Goal: Task Accomplishment & Management: Manage account settings

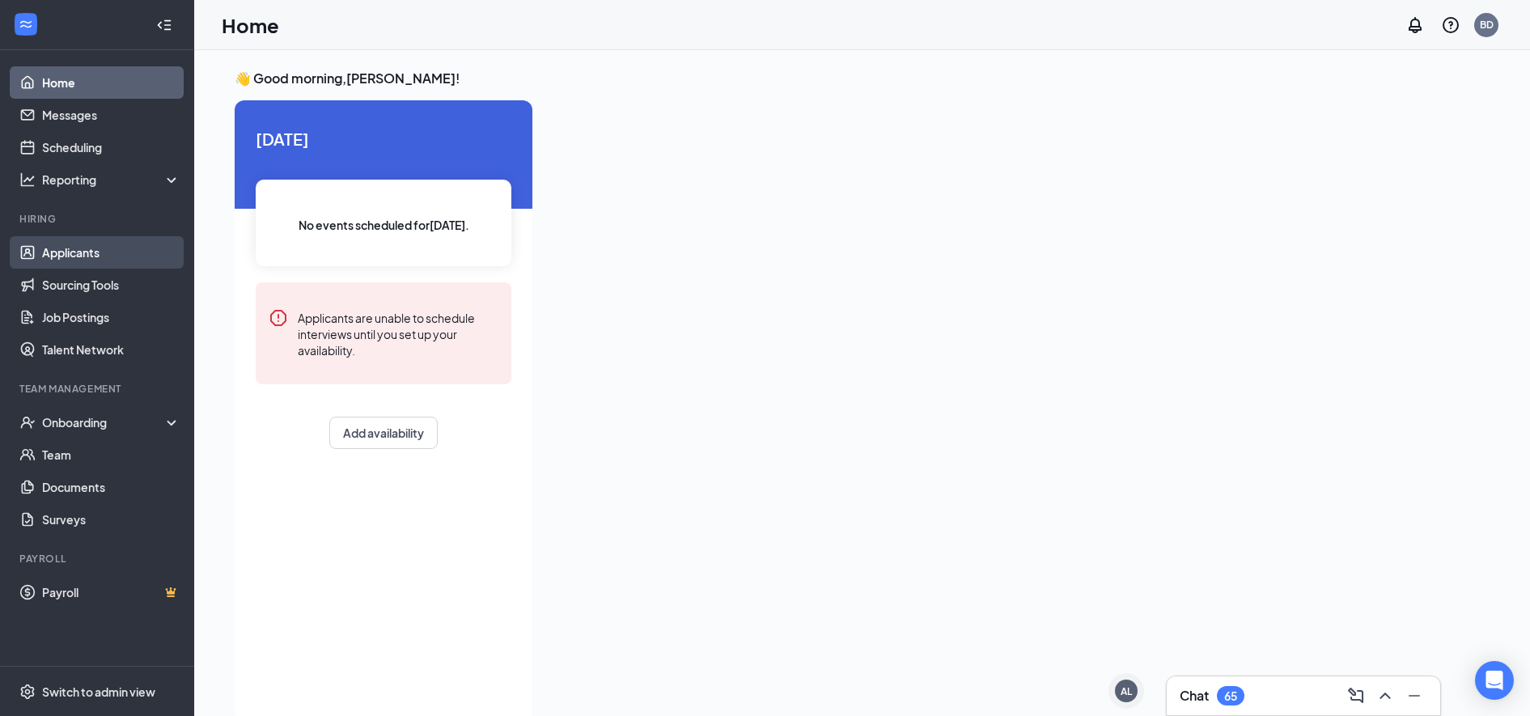
click at [95, 249] on link "Applicants" at bounding box center [111, 252] width 138 height 32
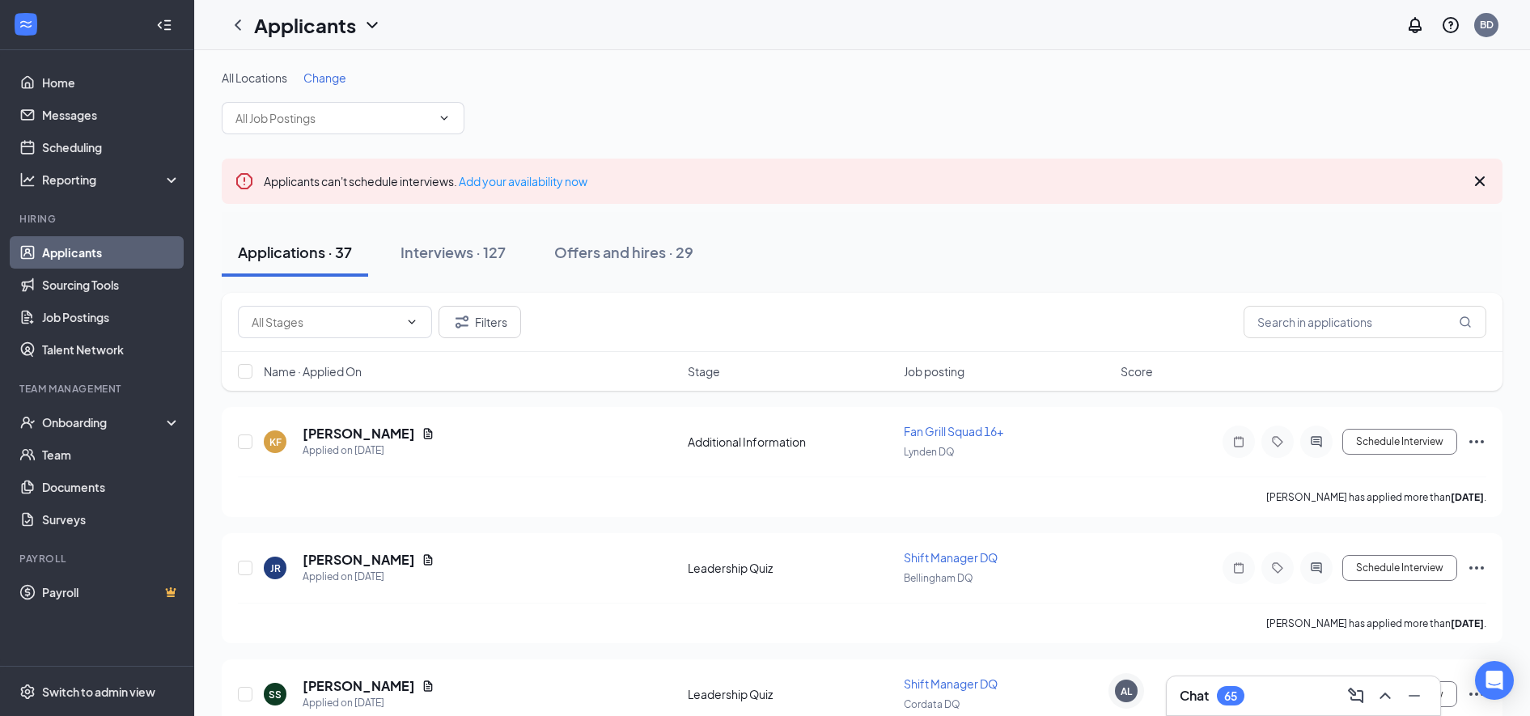
click at [291, 31] on h1 "Applicants" at bounding box center [305, 25] width 102 height 28
click at [303, 100] on link "Archived applicants" at bounding box center [351, 106] width 175 height 16
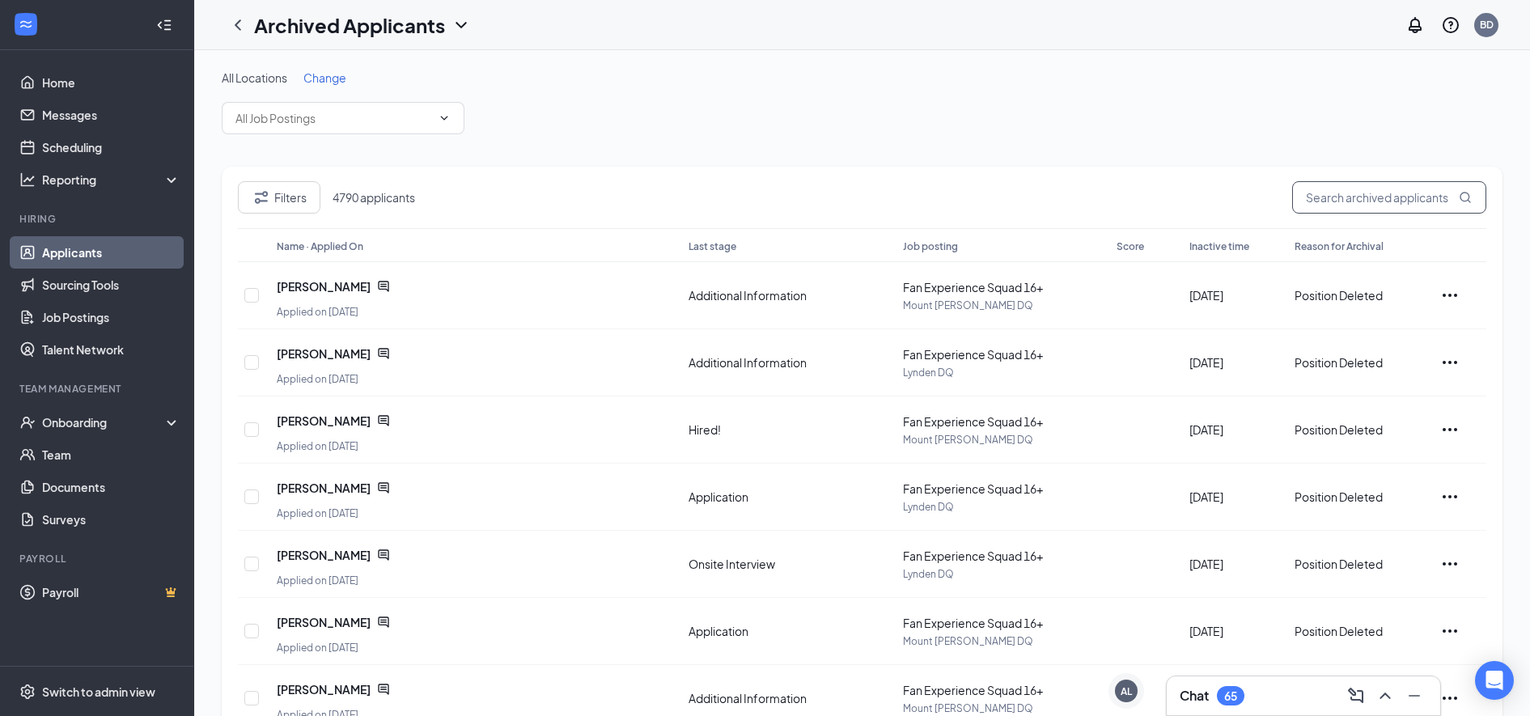
click at [1428, 207] on input "text" at bounding box center [1389, 197] width 194 height 32
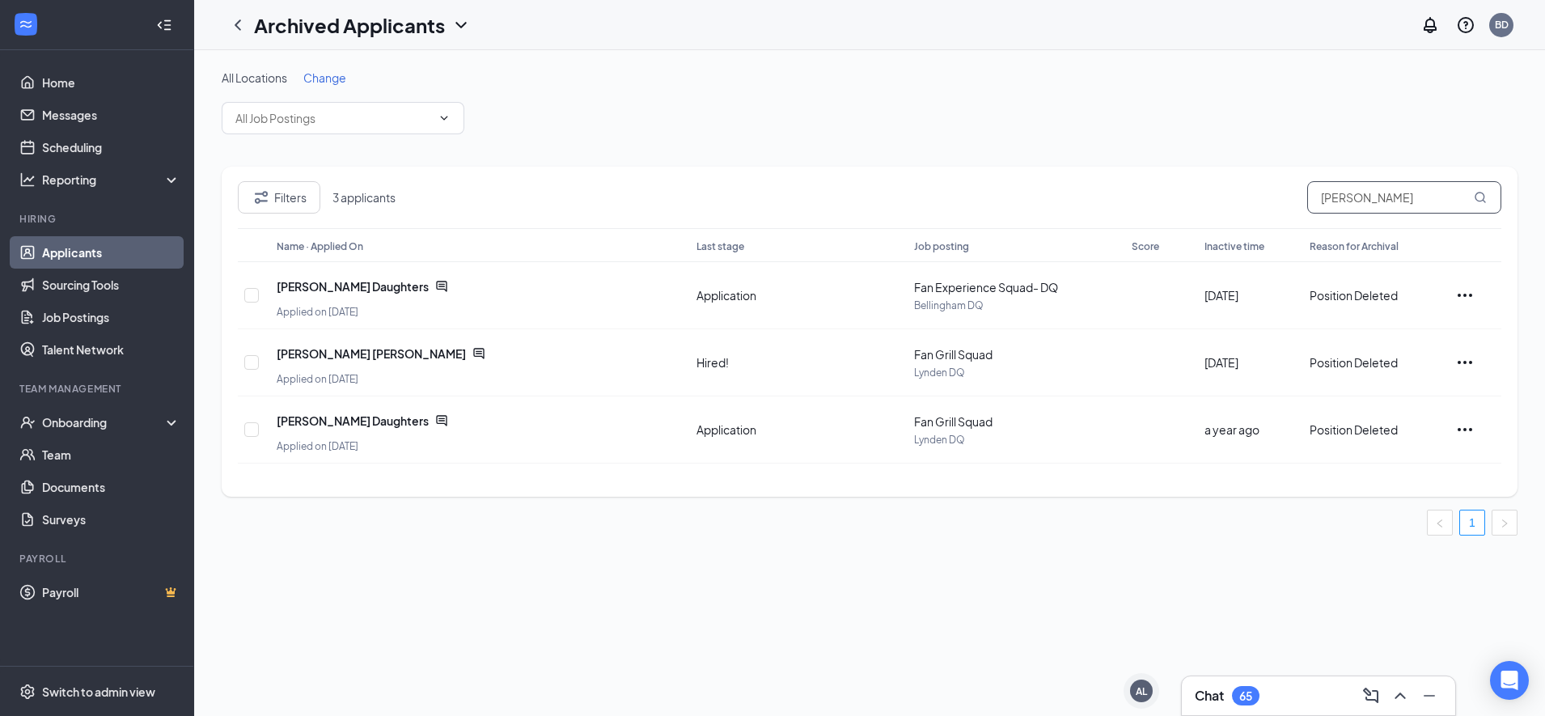
type input "[PERSON_NAME]"
click at [392, 189] on span "3 applicants" at bounding box center [373, 197] width 83 height 16
click at [376, 199] on span "3 applicants" at bounding box center [373, 197] width 83 height 16
click at [353, 196] on span "3 applicants" at bounding box center [373, 197] width 83 height 16
click at [352, 197] on span "3 applicants" at bounding box center [373, 197] width 83 height 16
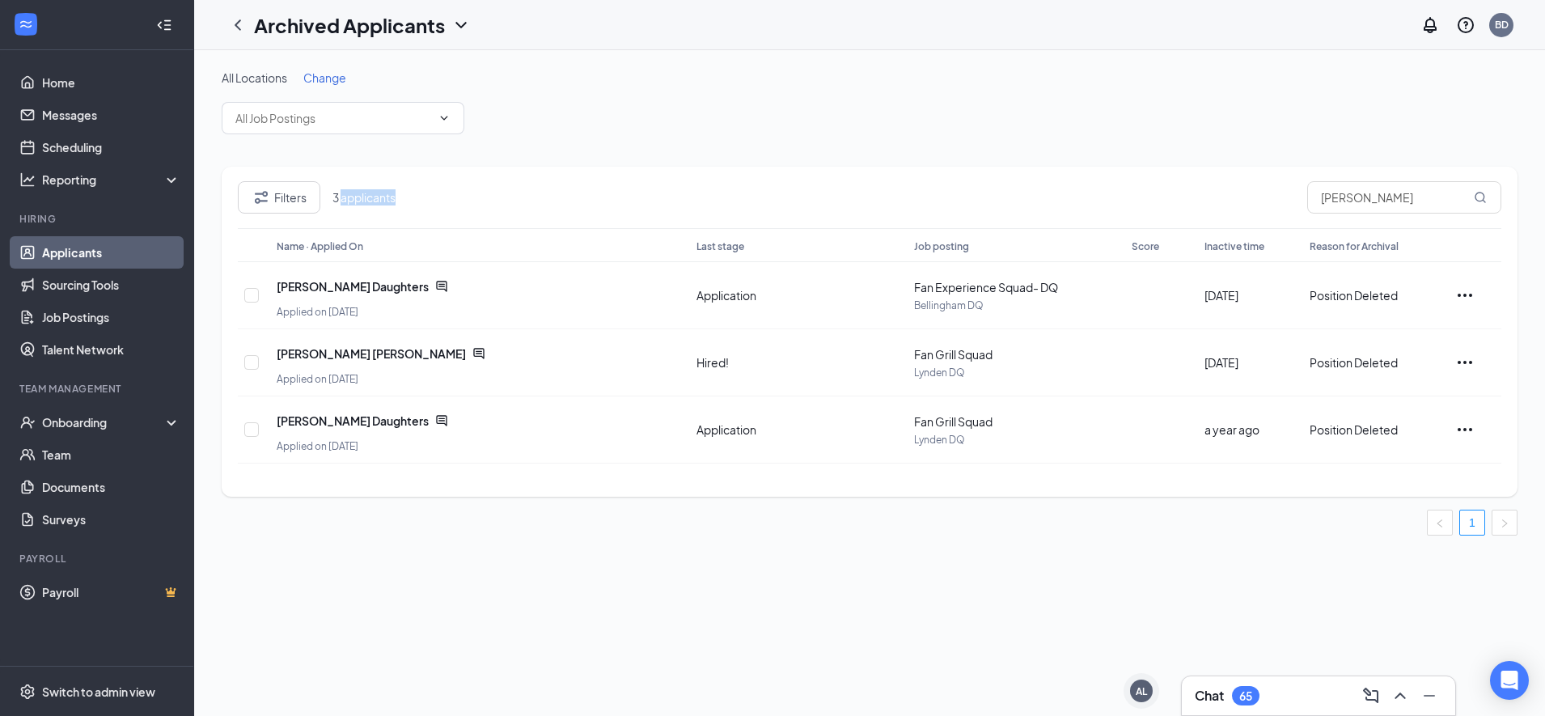
click at [358, 204] on span "3 applicants" at bounding box center [373, 197] width 83 height 16
click at [340, 201] on span "3 applicants" at bounding box center [373, 197] width 83 height 16
click at [339, 27] on h1 "Archived Applicants" at bounding box center [349, 25] width 191 height 28
click at [317, 69] on link "Applicants" at bounding box center [351, 70] width 175 height 16
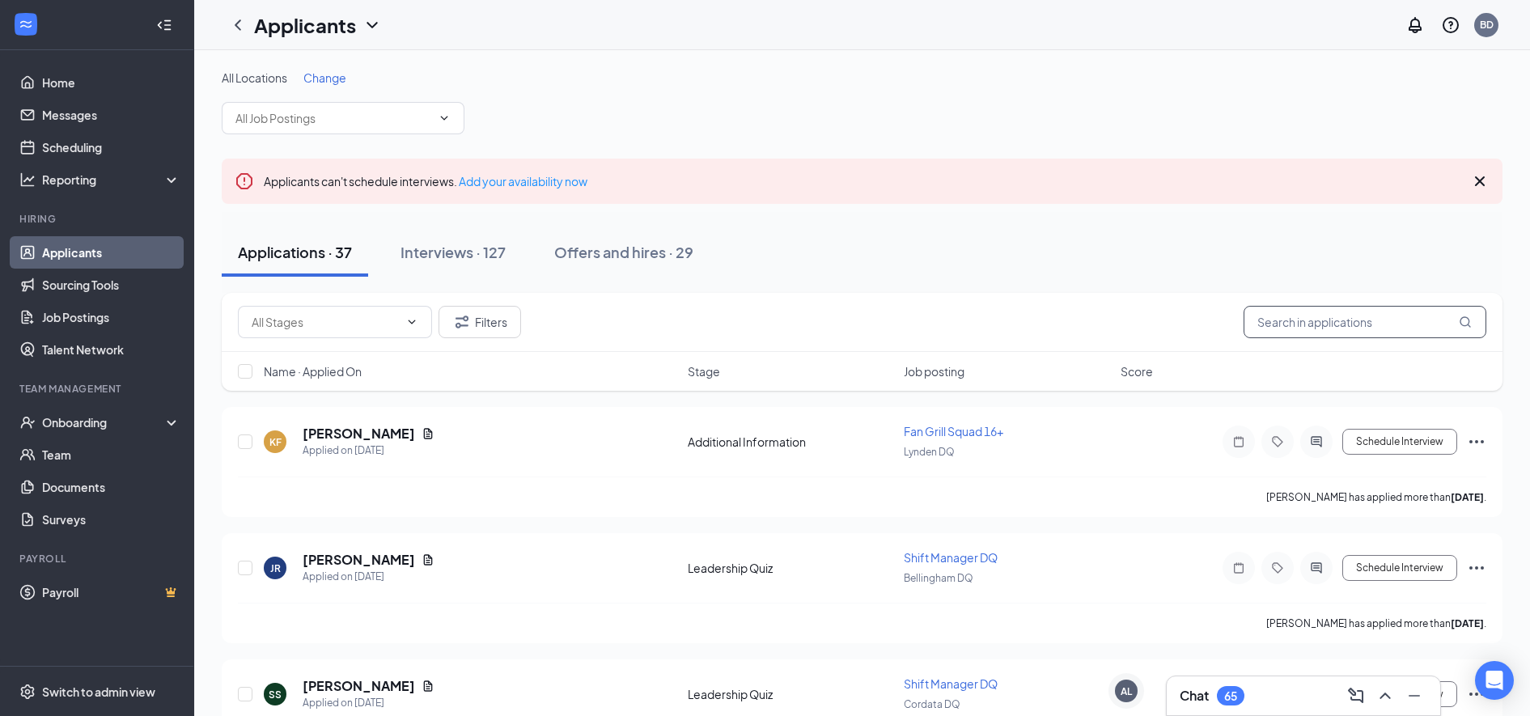
click at [1314, 317] on input "text" at bounding box center [1364, 322] width 243 height 32
type input "[PERSON_NAME]"
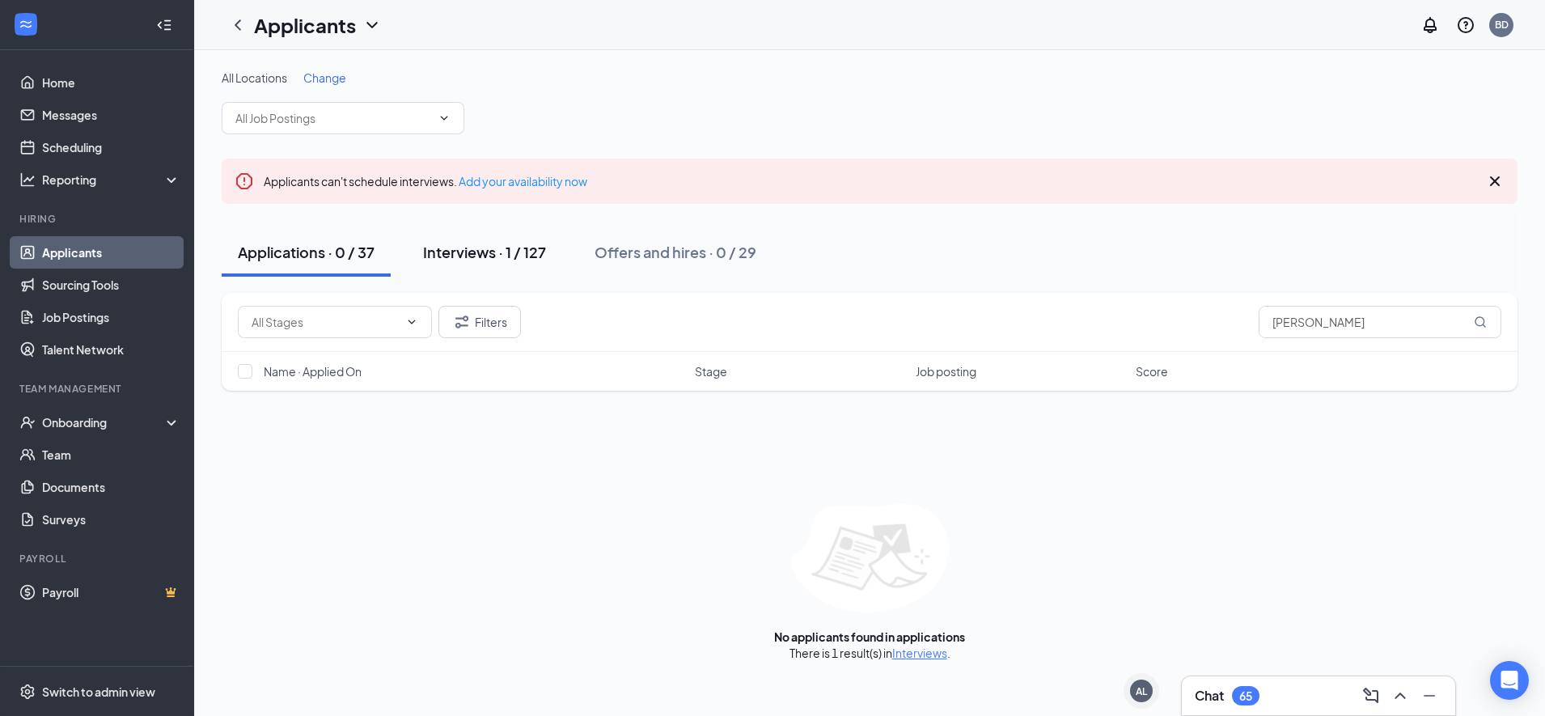
click at [493, 244] on div "Interviews · 1 / 127" at bounding box center [484, 252] width 123 height 20
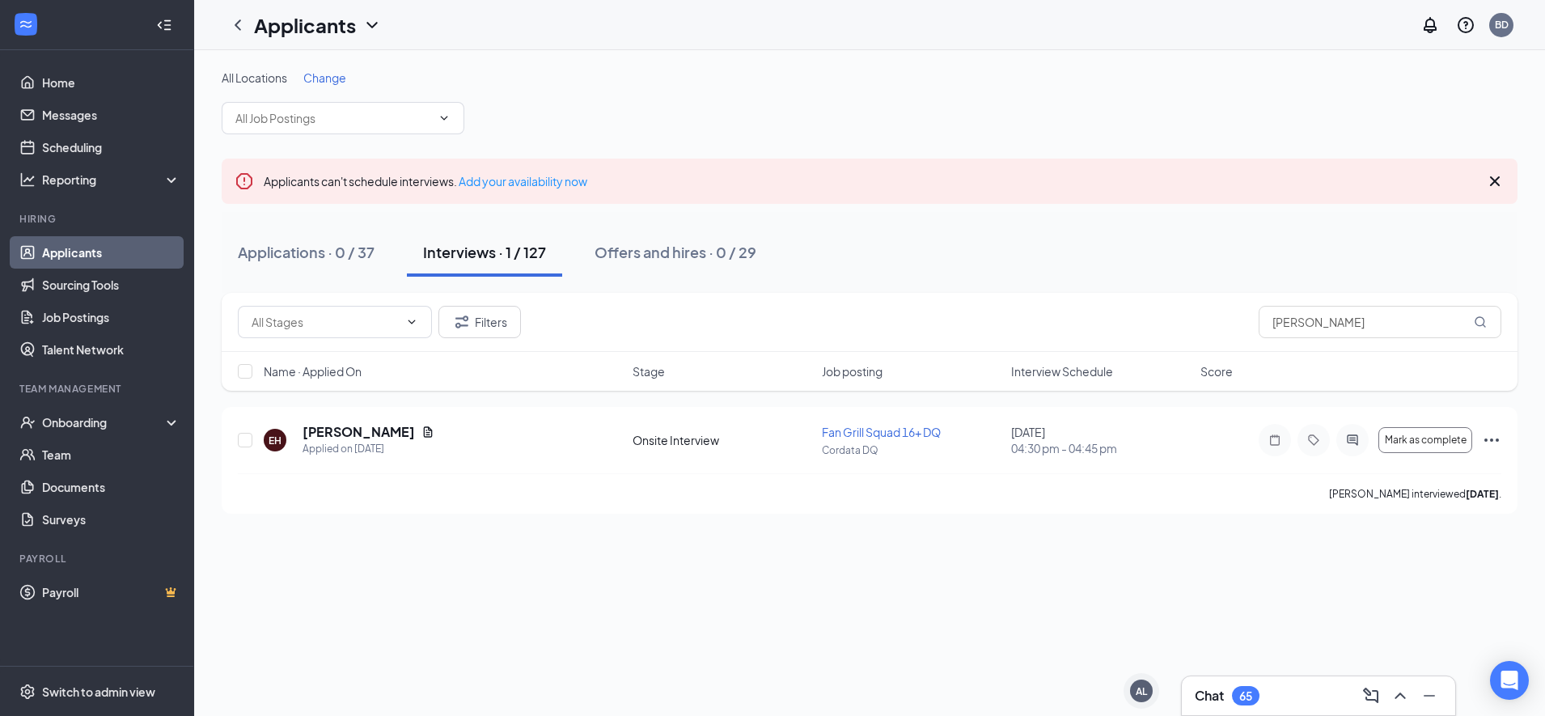
click at [95, 241] on link "Applicants" at bounding box center [111, 252] width 138 height 32
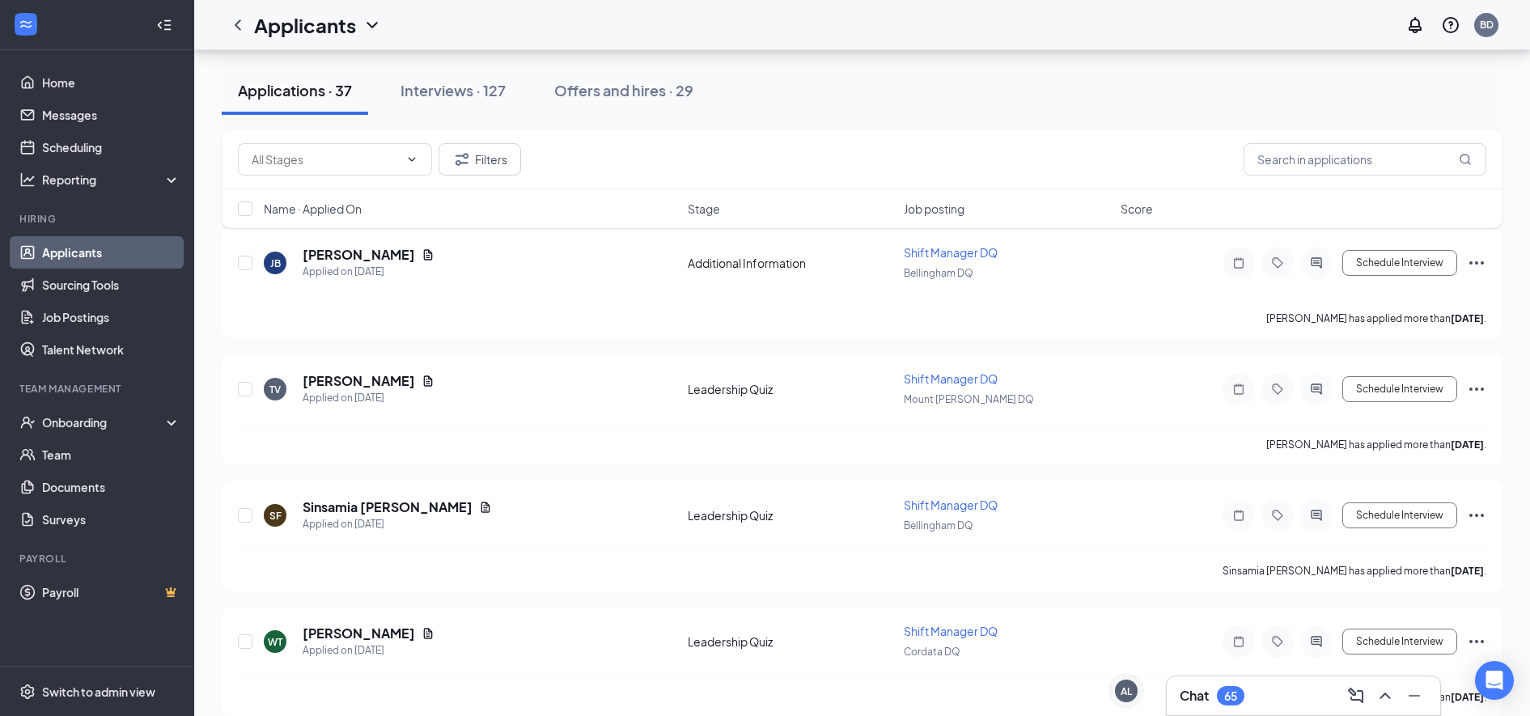
scroll to position [952, 0]
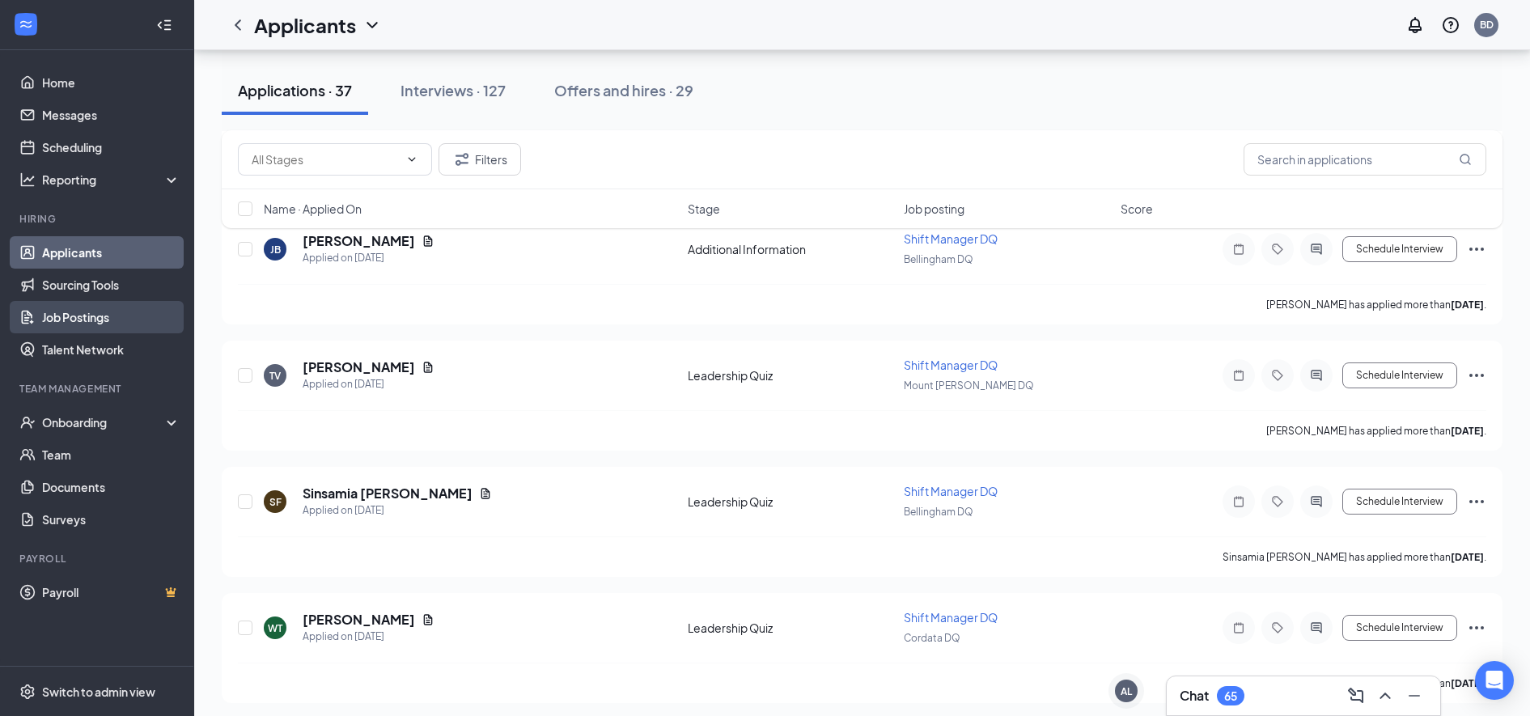
click at [70, 315] on link "Job Postings" at bounding box center [111, 317] width 138 height 32
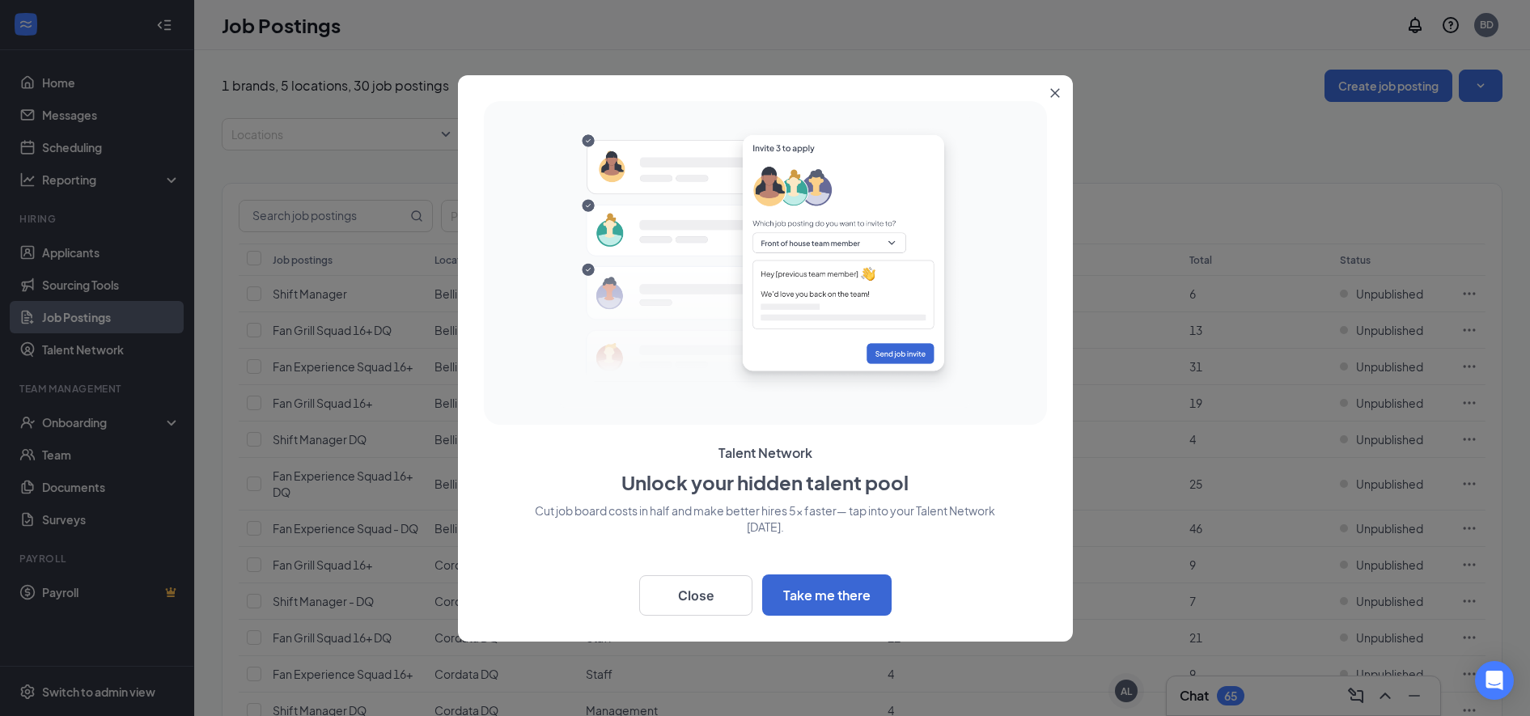
click at [1047, 87] on button "Close" at bounding box center [1057, 89] width 29 height 29
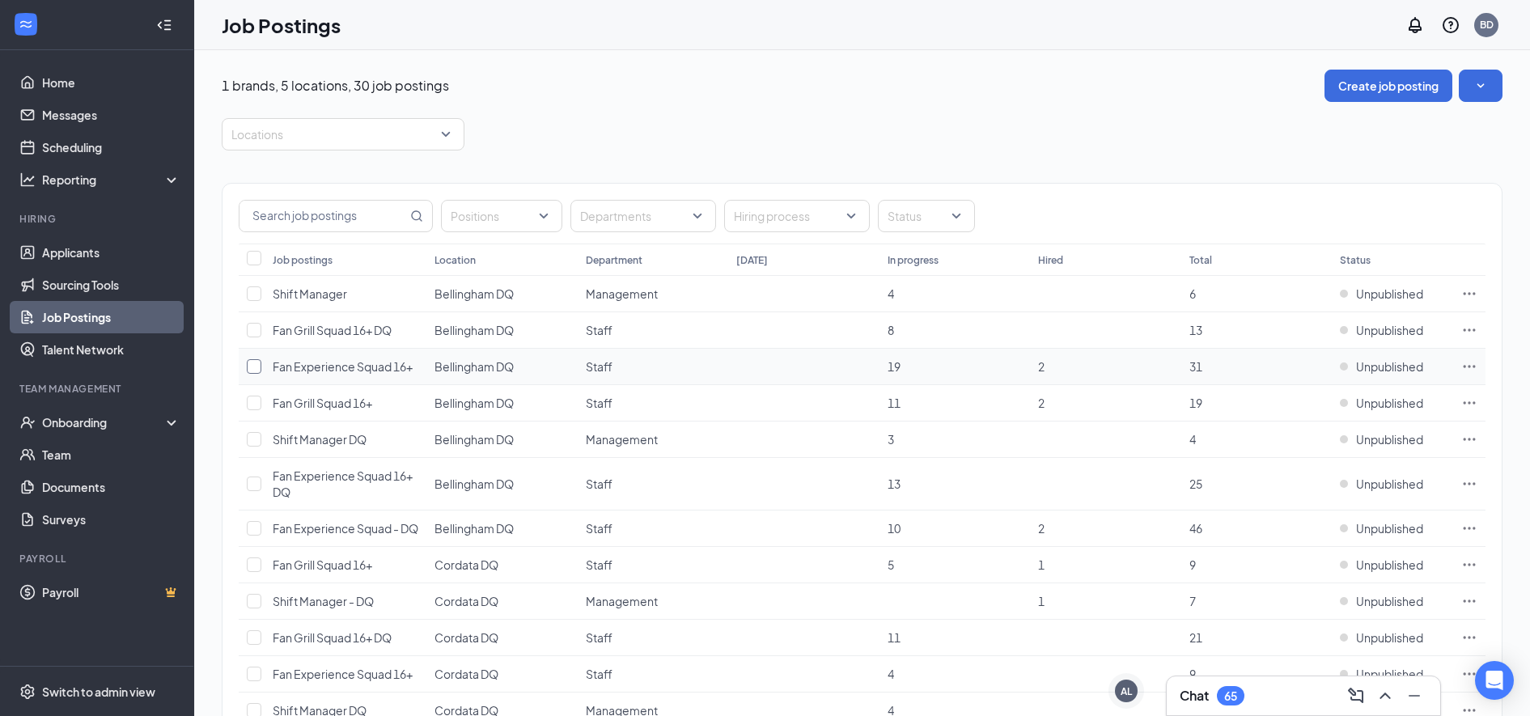
click at [256, 373] on input "checkbox" at bounding box center [254, 366] width 15 height 15
checkbox input "true"
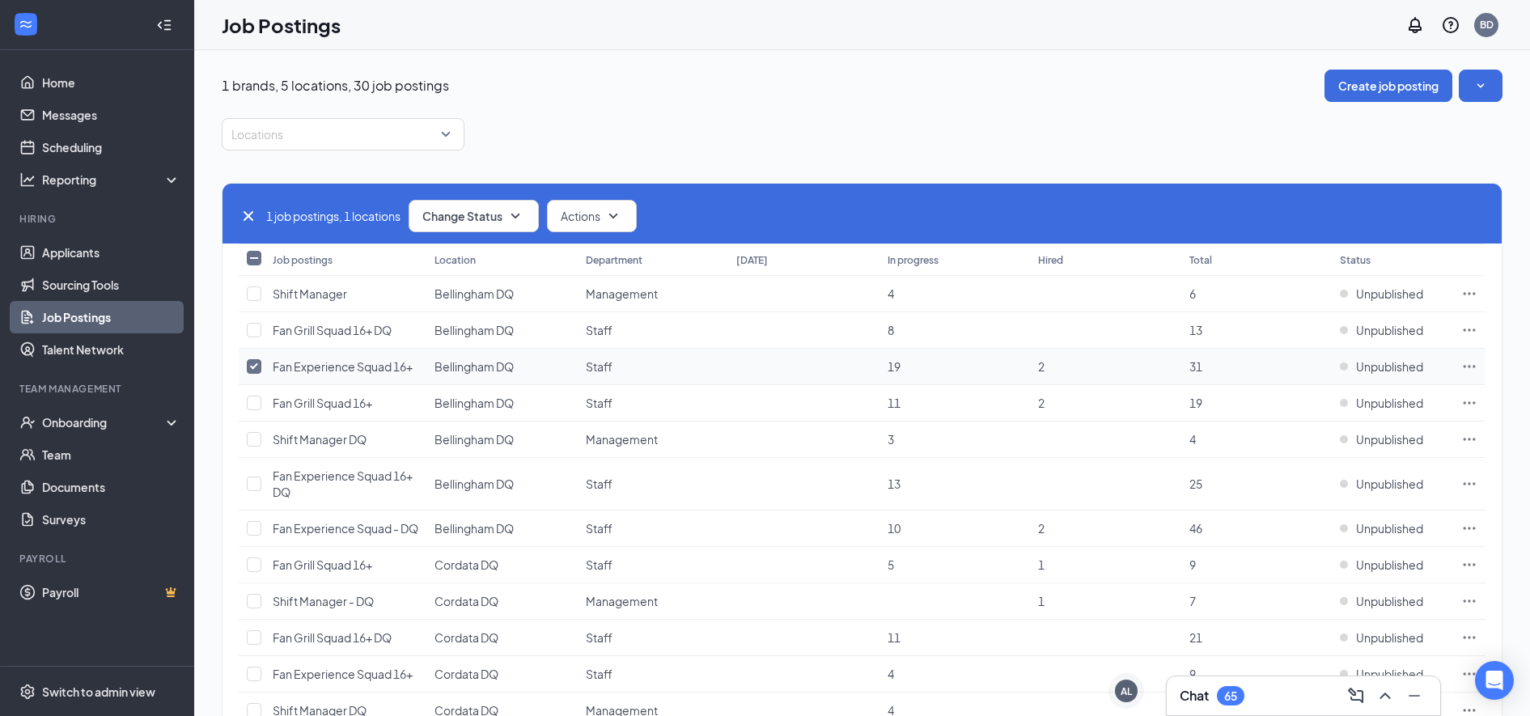
click at [1469, 370] on icon "Ellipses" at bounding box center [1469, 366] width 16 height 16
click at [532, 211] on button "Change Status" at bounding box center [473, 216] width 130 height 32
click at [574, 218] on span "Actions" at bounding box center [581, 216] width 40 height 16
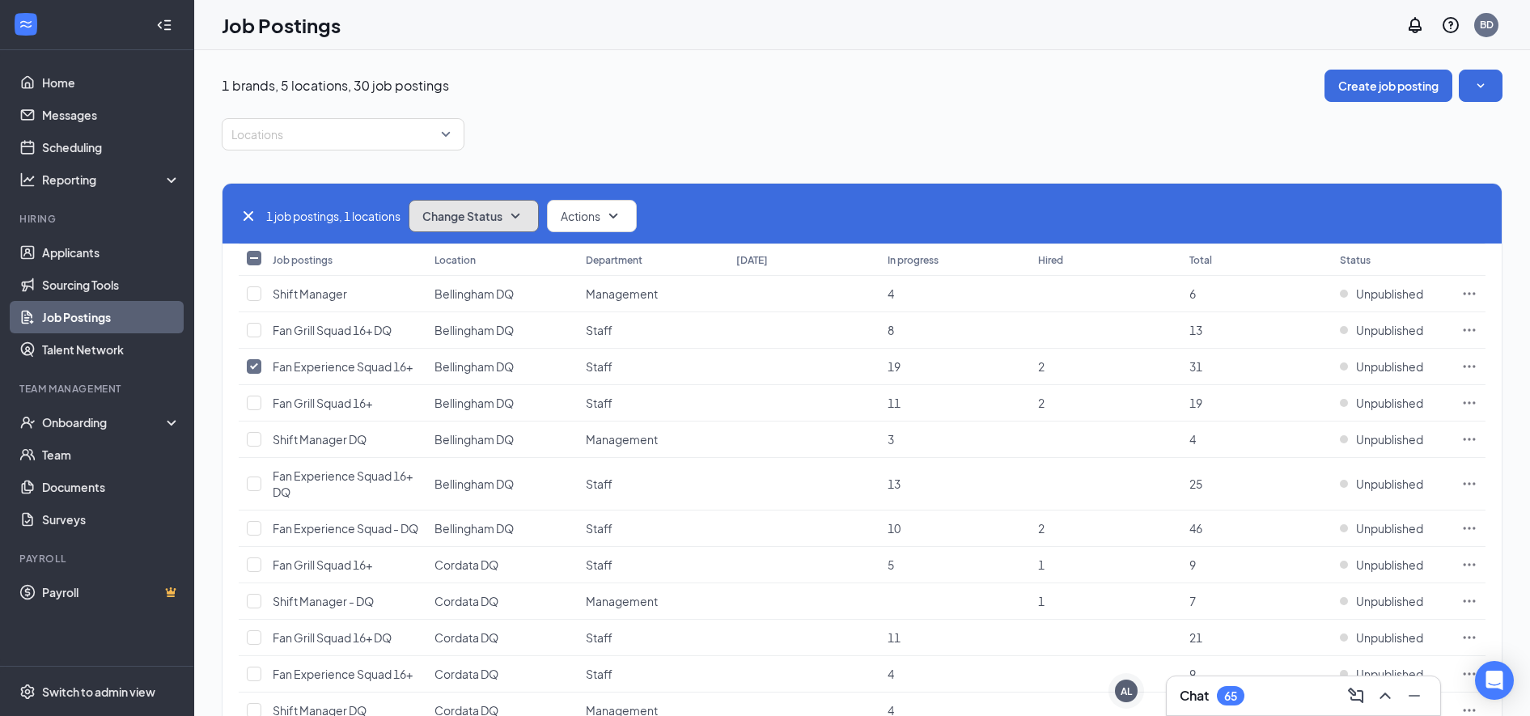
click at [534, 217] on button "Change Status" at bounding box center [473, 216] width 130 height 32
click at [506, 264] on div "Publish" at bounding box center [510, 260] width 194 height 36
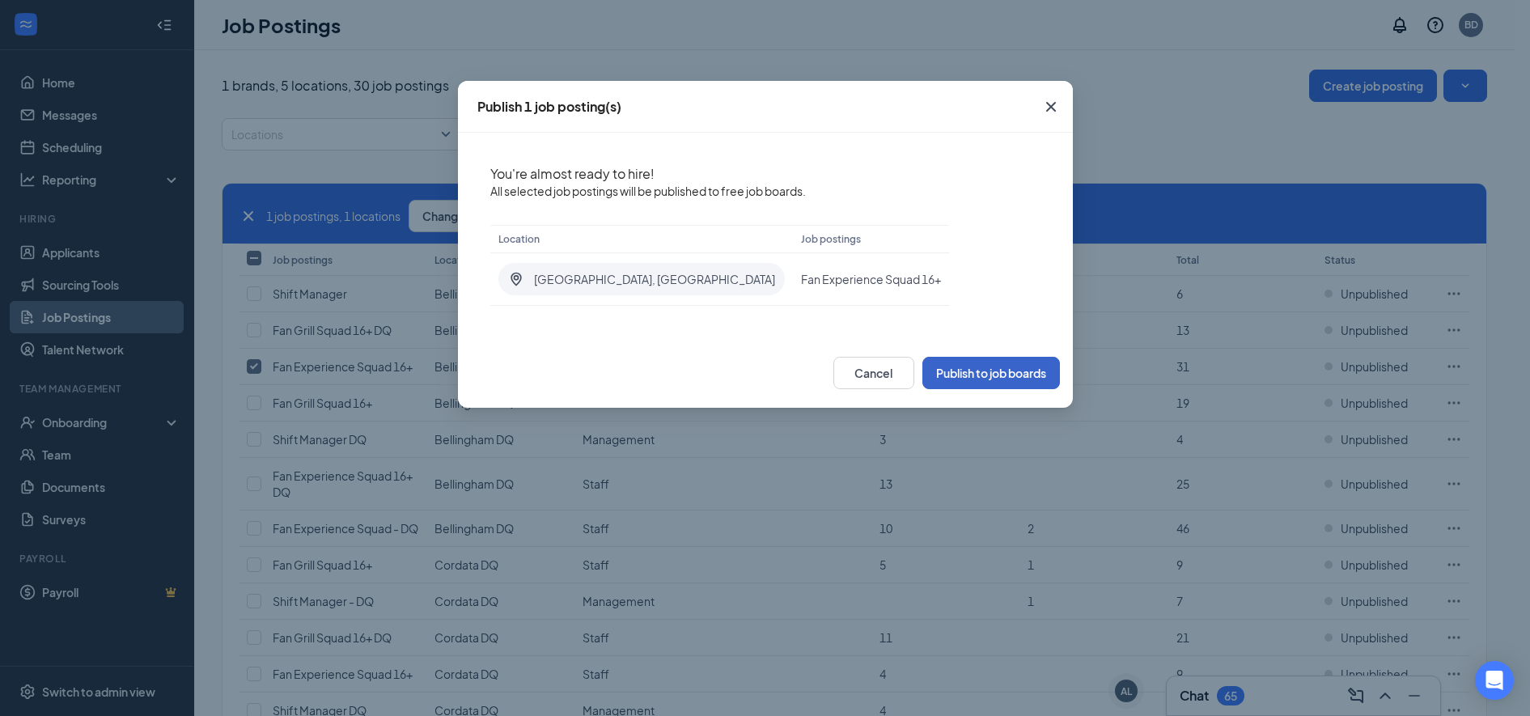
click at [988, 383] on button "Publish to job boards" at bounding box center [991, 373] width 138 height 32
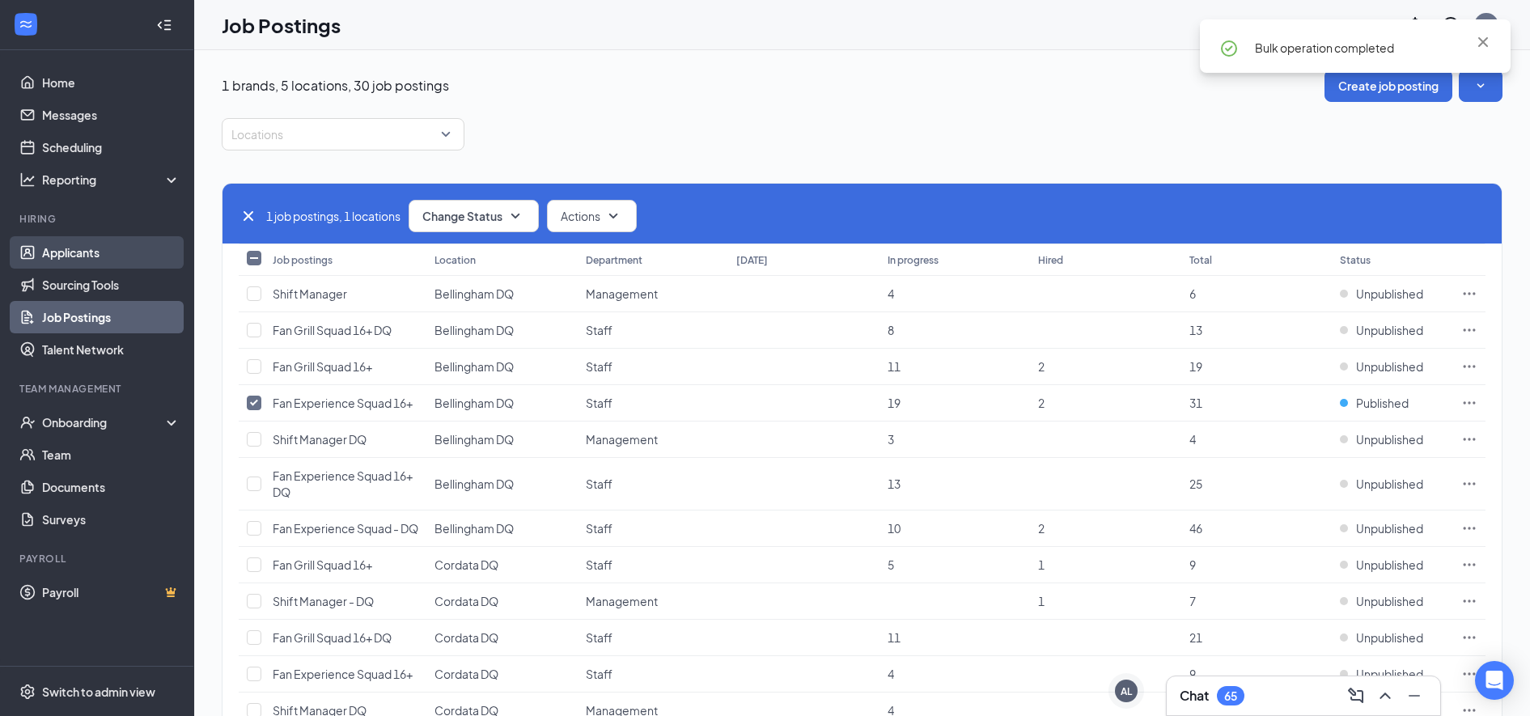
click at [125, 256] on link "Applicants" at bounding box center [111, 252] width 138 height 32
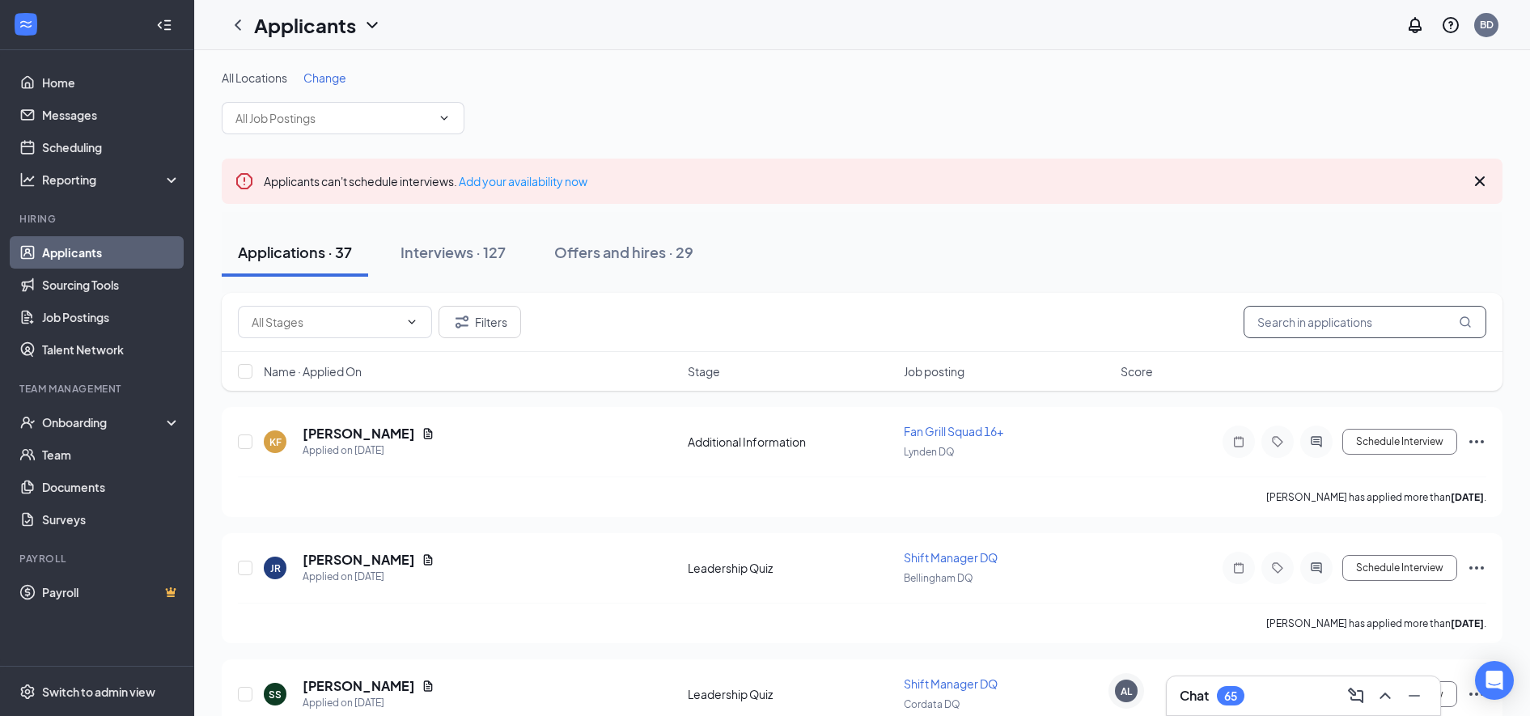
click at [1367, 332] on input "text" at bounding box center [1364, 322] width 243 height 32
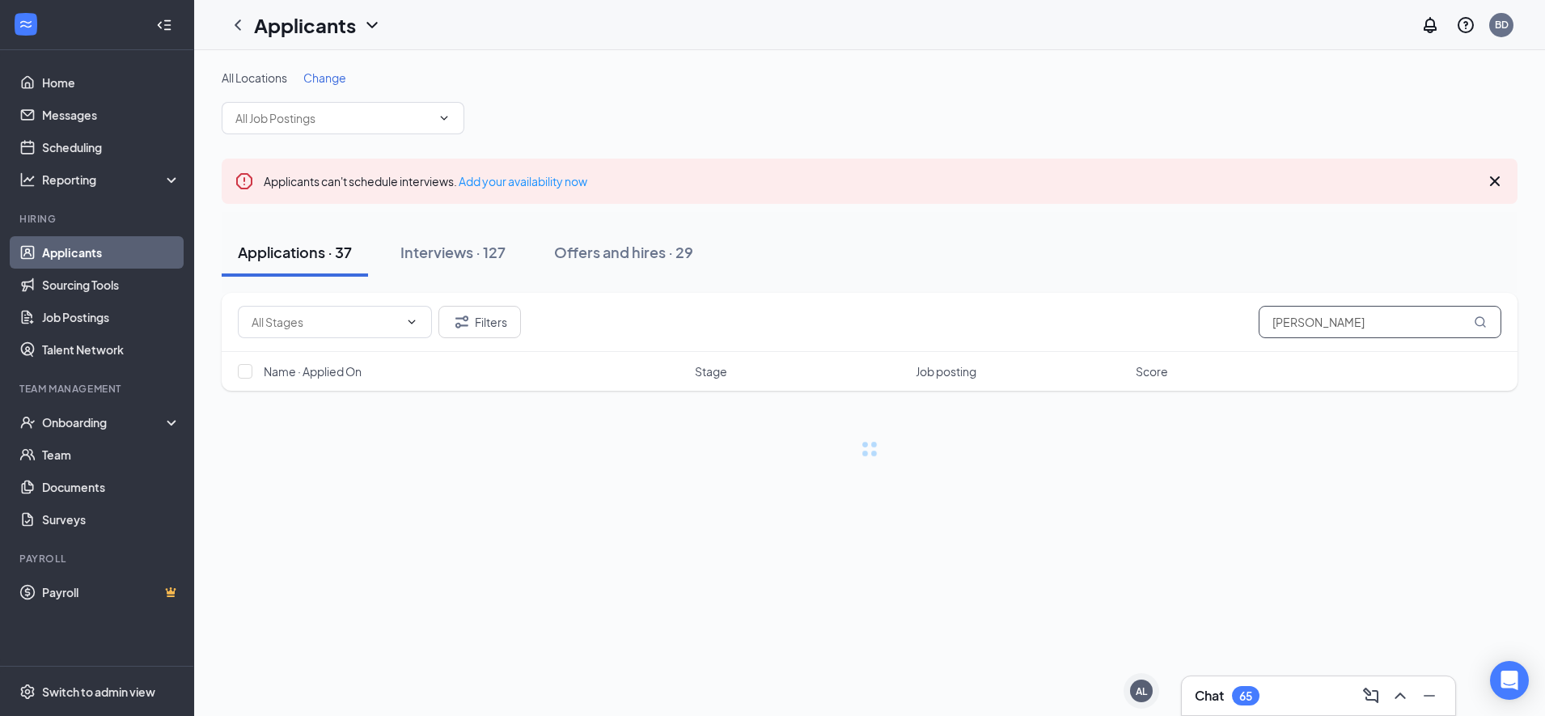
type input "[PERSON_NAME]"
click at [366, 317] on input "text" at bounding box center [325, 322] width 147 height 18
